Goal: Task Accomplishment & Management: Use online tool/utility

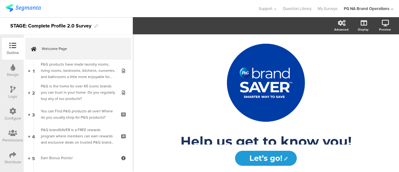
click at [25, 9] on img at bounding box center [23, 8] width 35 height 8
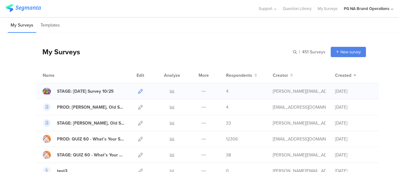
click at [138, 90] on icon at bounding box center [140, 91] width 5 height 5
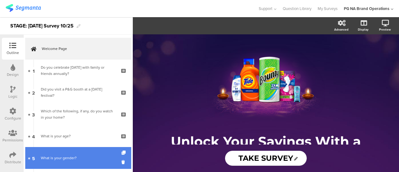
scroll to position [54, 0]
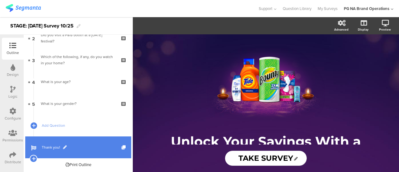
click at [50, 144] on span "Thank you!" at bounding box center [82, 147] width 80 height 6
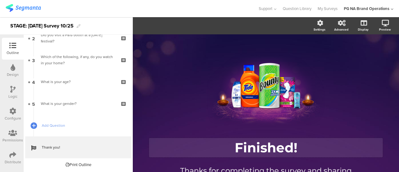
scroll to position [52, 0]
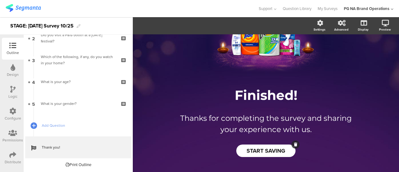
click at [261, 152] on span "START SAVING" at bounding box center [266, 150] width 39 height 8
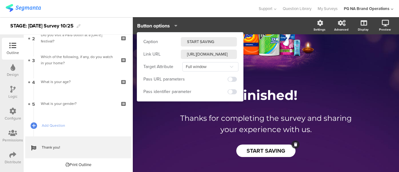
click at [199, 53] on input "https://pgbrandsaver.com/coupons" at bounding box center [209, 54] width 56 height 9
click at [206, 54] on input "https://stagepgbrandsaver.com/coupon" at bounding box center [209, 54] width 56 height 9
type input "https://stage.pgbrandsaver.com/coupons"
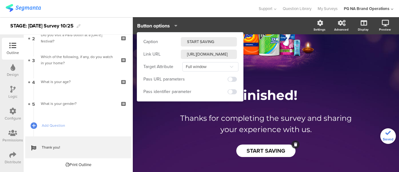
scroll to position [0, 25]
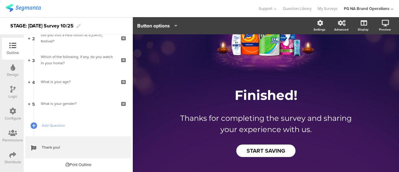
click at [234, 2] on div "Support Help Center Live Chat Question Library My Surveys PG NA Brand Operation…" at bounding box center [200, 8] width 388 height 17
